Goal: Task Accomplishment & Management: Manage account settings

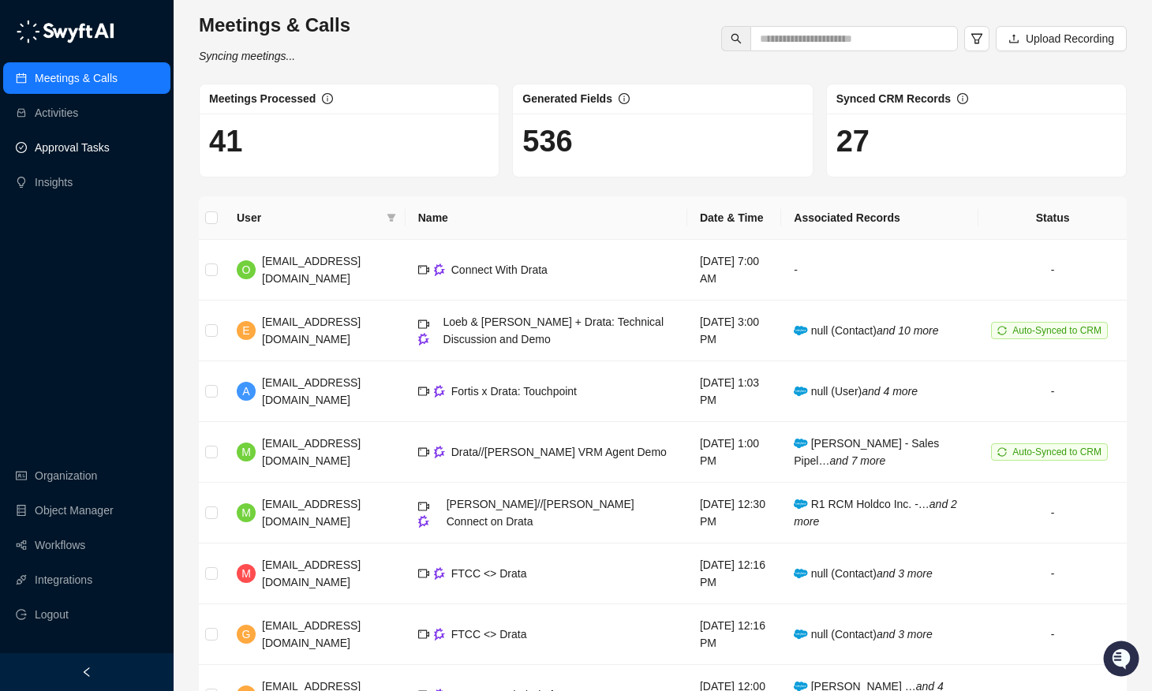
click at [72, 158] on link "Approval Tasks" at bounding box center [72, 148] width 75 height 32
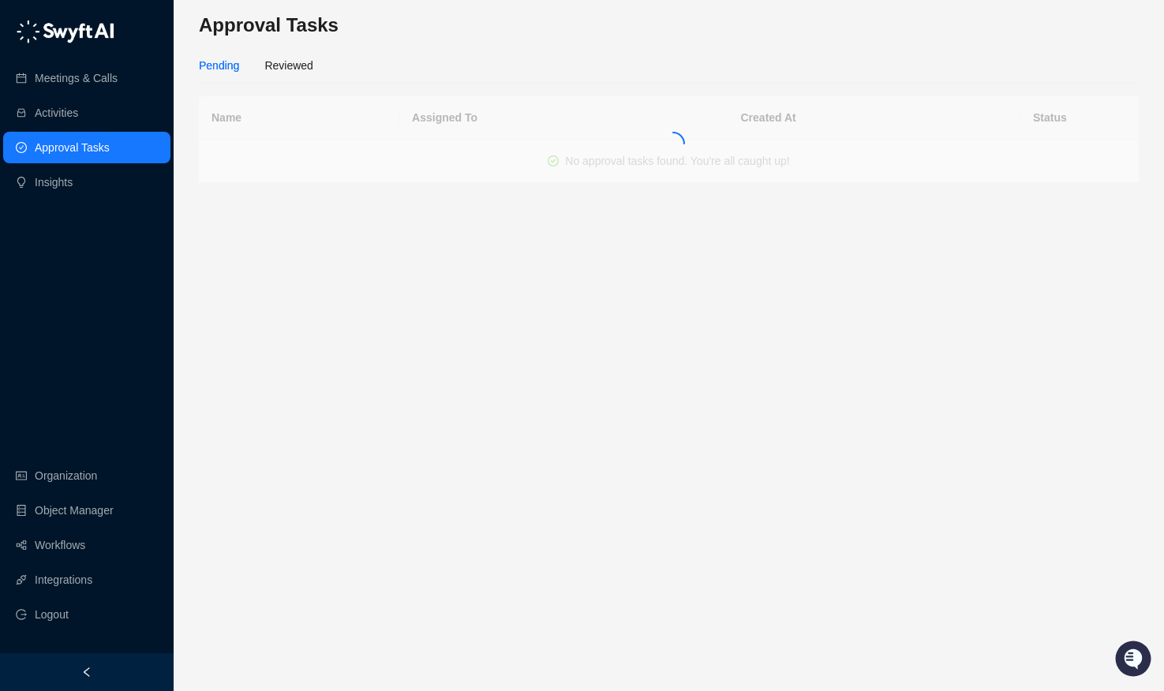
click at [72, 158] on link "Approval Tasks" at bounding box center [72, 148] width 75 height 32
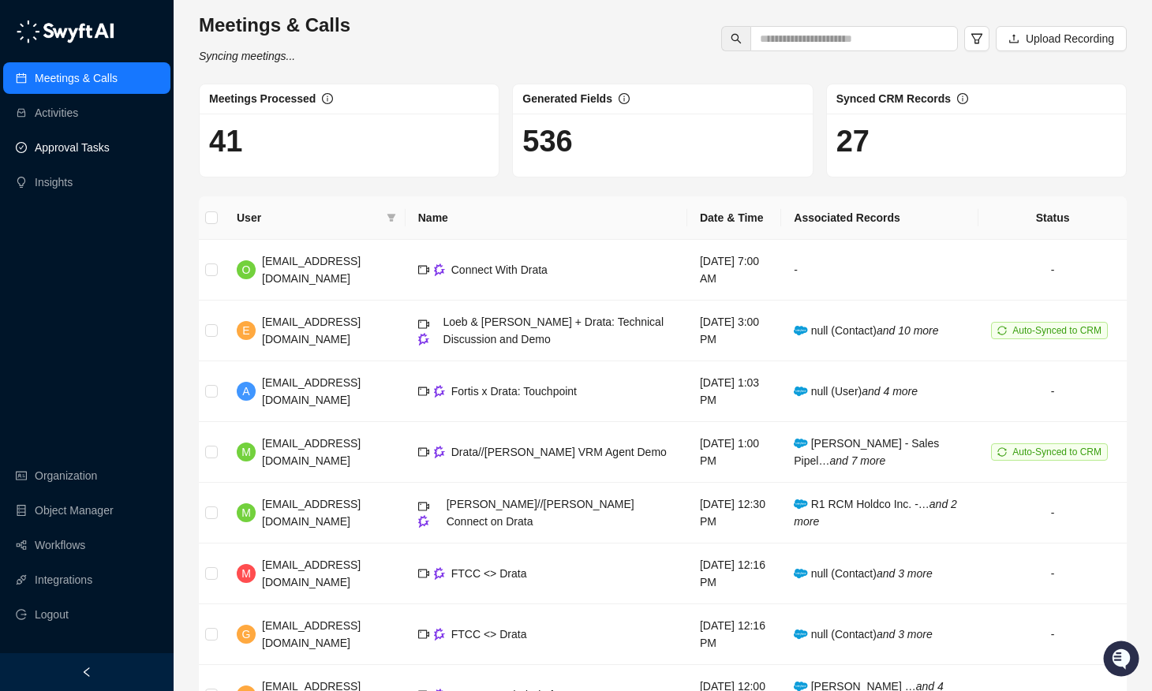
click at [79, 151] on link "Approval Tasks" at bounding box center [72, 148] width 75 height 32
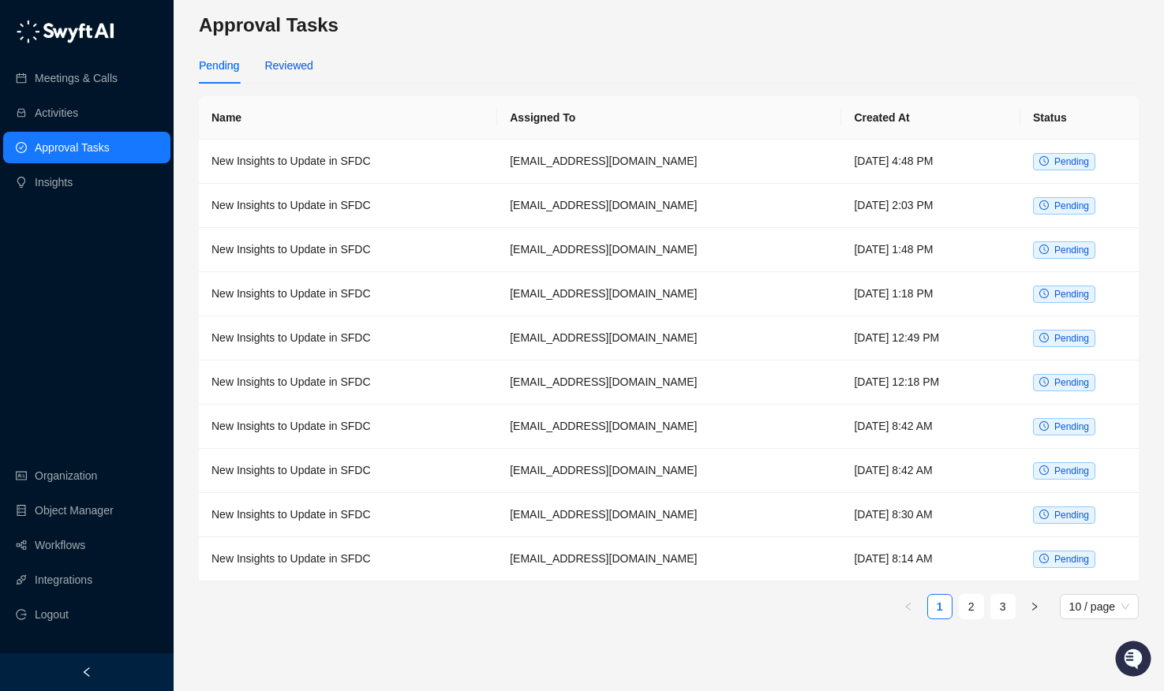
click at [297, 65] on div "Reviewed" at bounding box center [288, 65] width 48 height 17
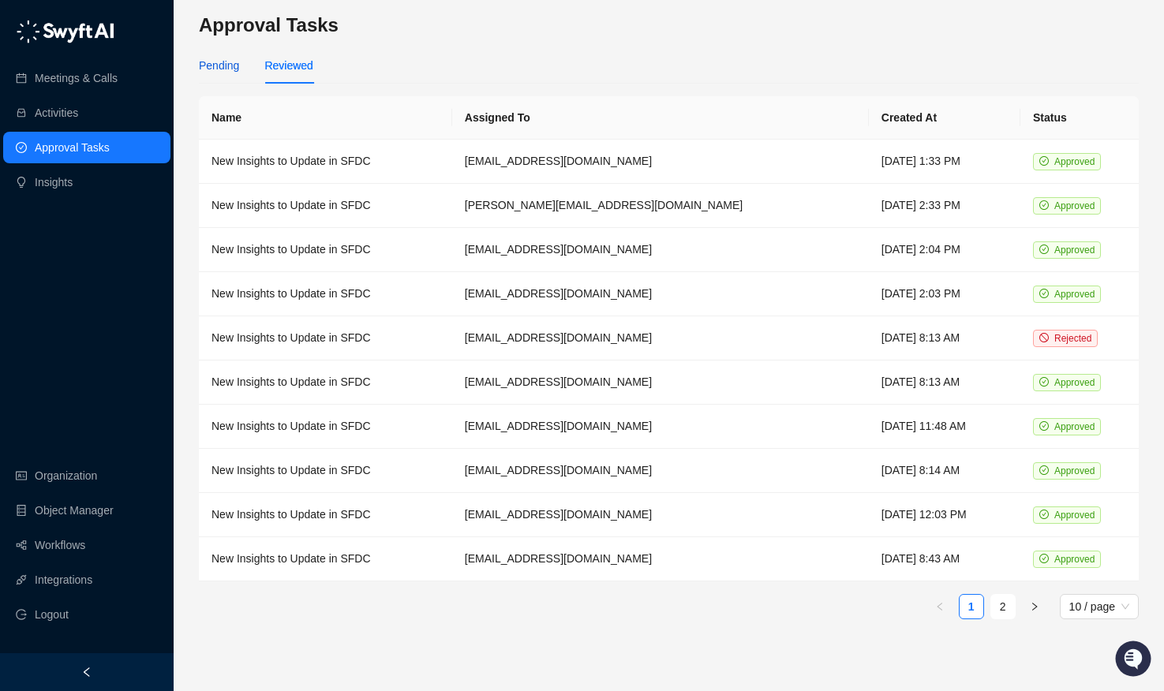
click at [234, 61] on div "Pending" at bounding box center [219, 65] width 40 height 17
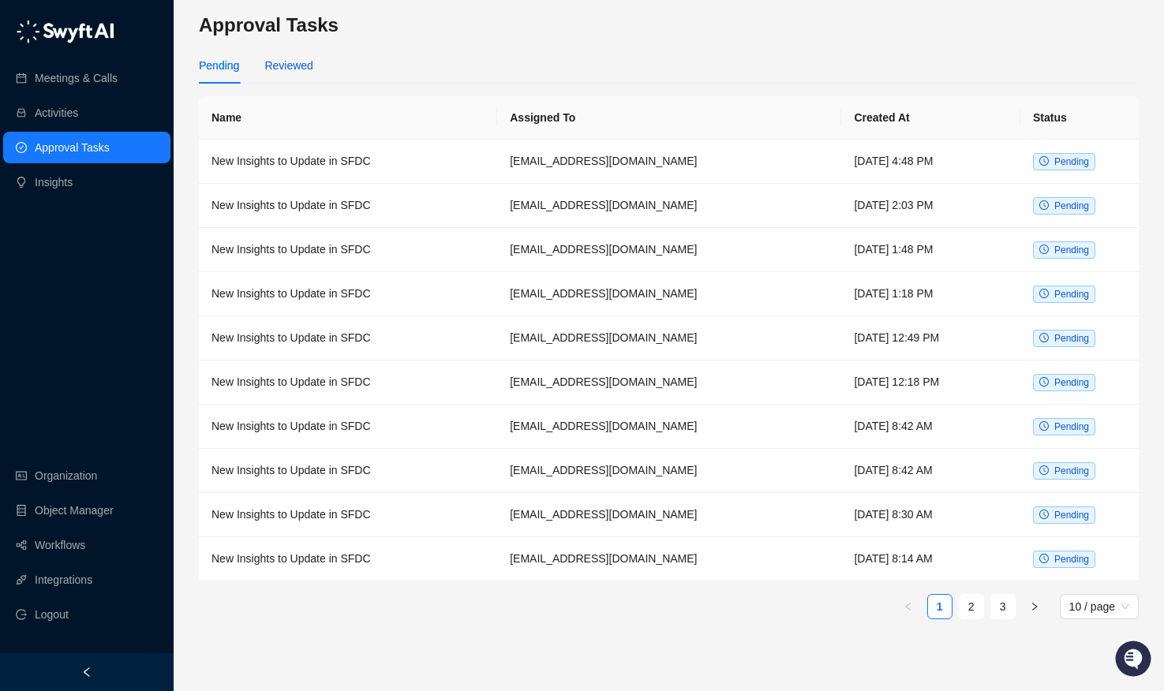
click at [273, 69] on div "Reviewed" at bounding box center [288, 65] width 48 height 17
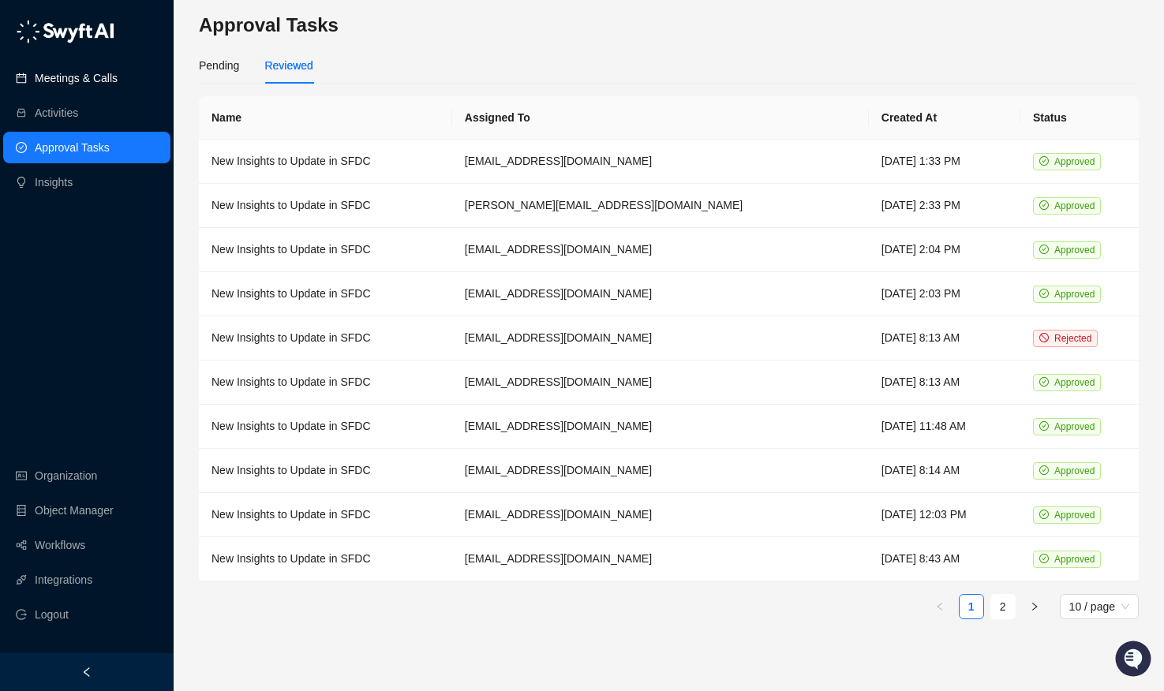
click at [118, 68] on link "Meetings & Calls" at bounding box center [76, 78] width 83 height 32
